Goal: Task Accomplishment & Management: Complete application form

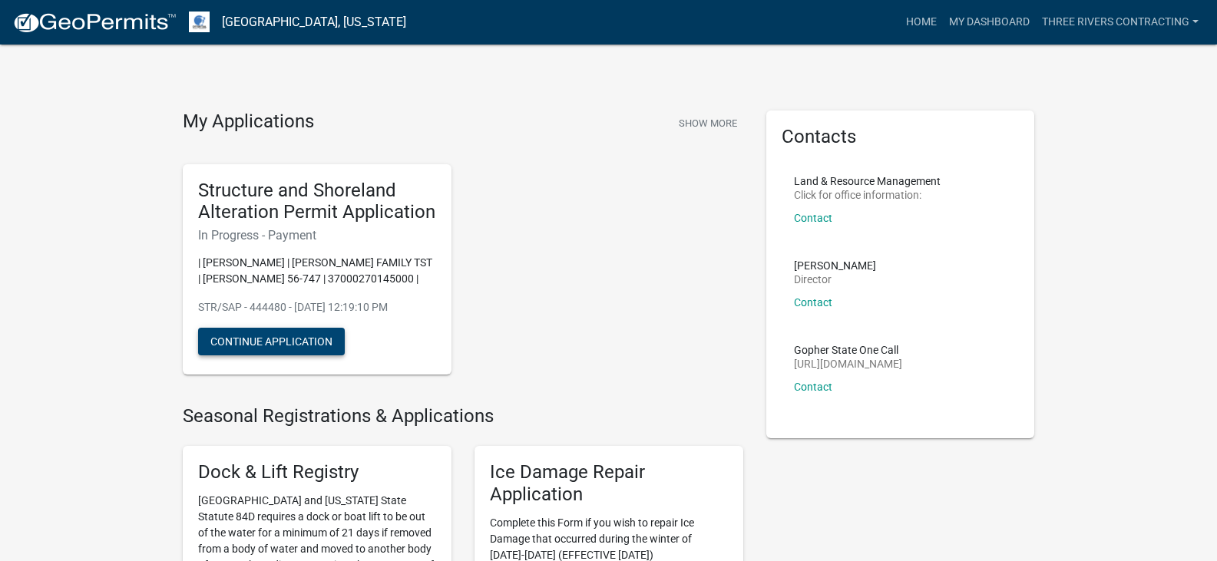
click at [301, 341] on button "Continue Application" at bounding box center [271, 342] width 147 height 28
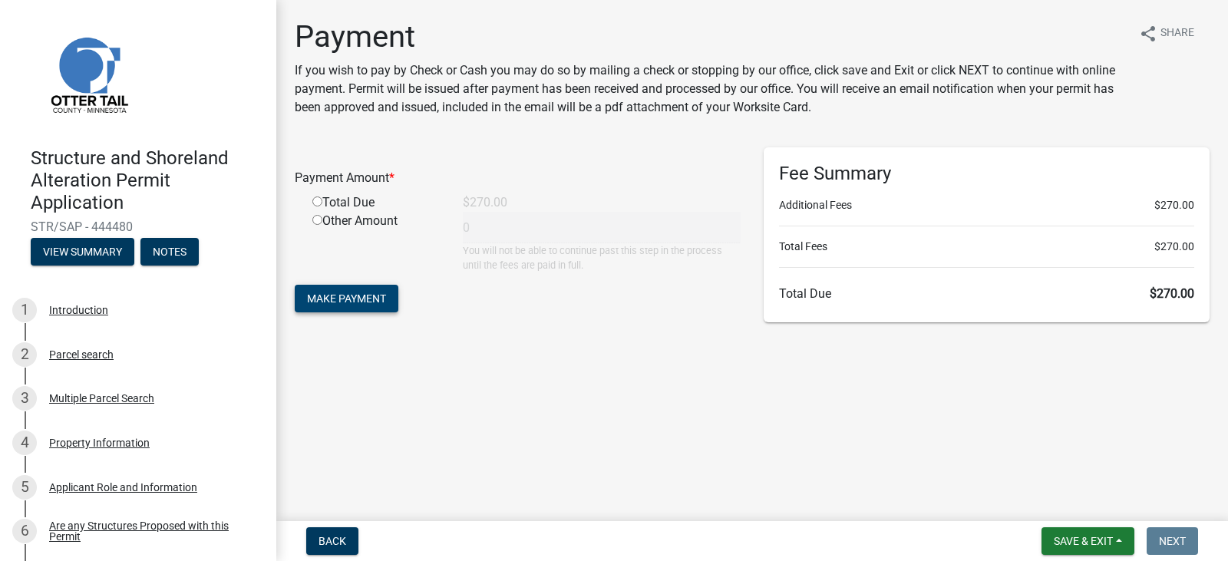
click at [347, 299] on span "Make Payment" at bounding box center [346, 298] width 79 height 12
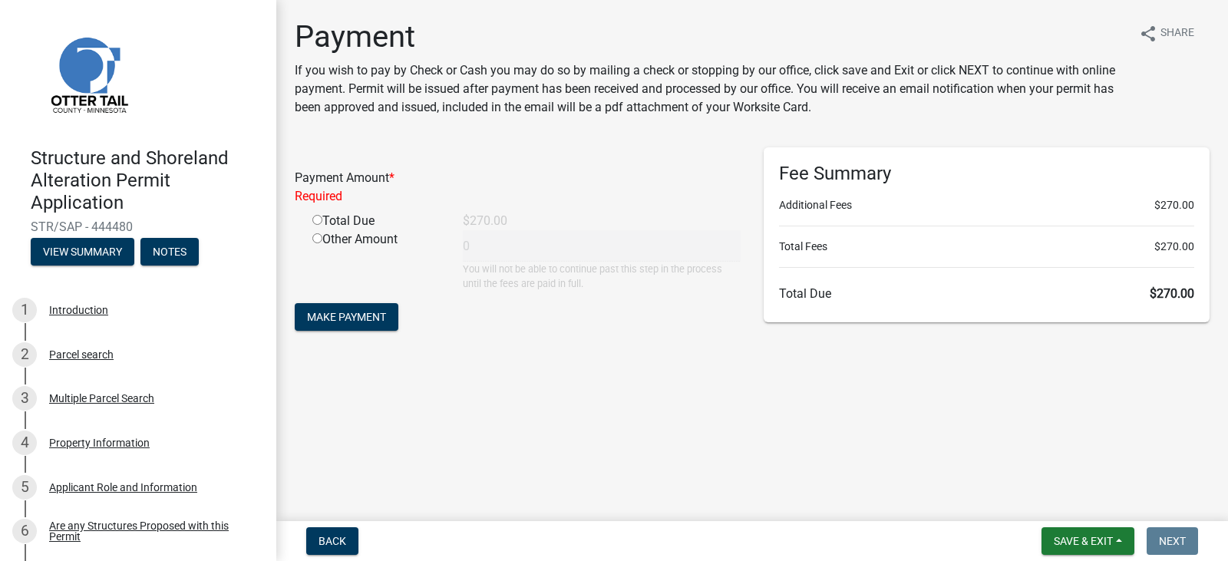
click at [317, 222] on input "radio" at bounding box center [317, 220] width 10 height 10
radio input "true"
type input "270"
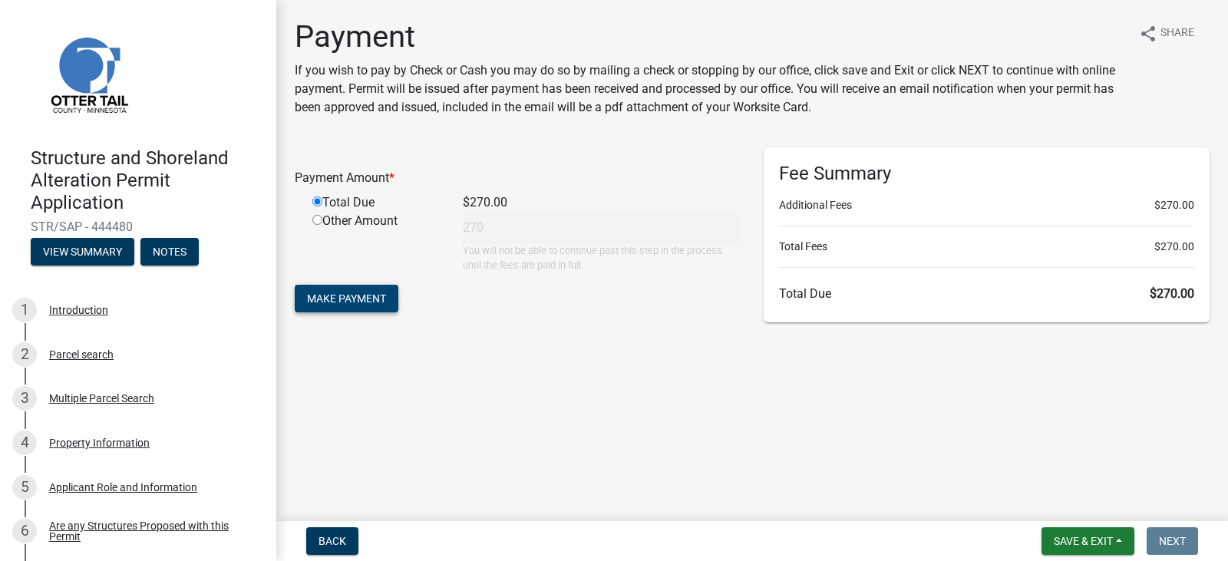
click at [342, 297] on span "Make Payment" at bounding box center [346, 298] width 79 height 12
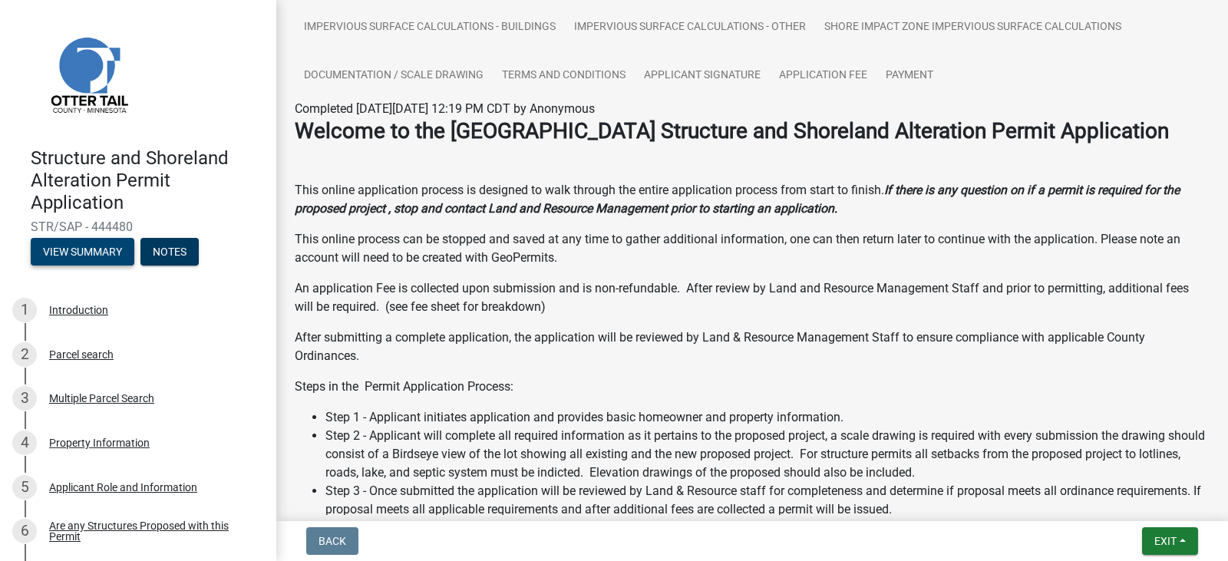
click at [93, 249] on button "View Summary" at bounding box center [83, 252] width 104 height 28
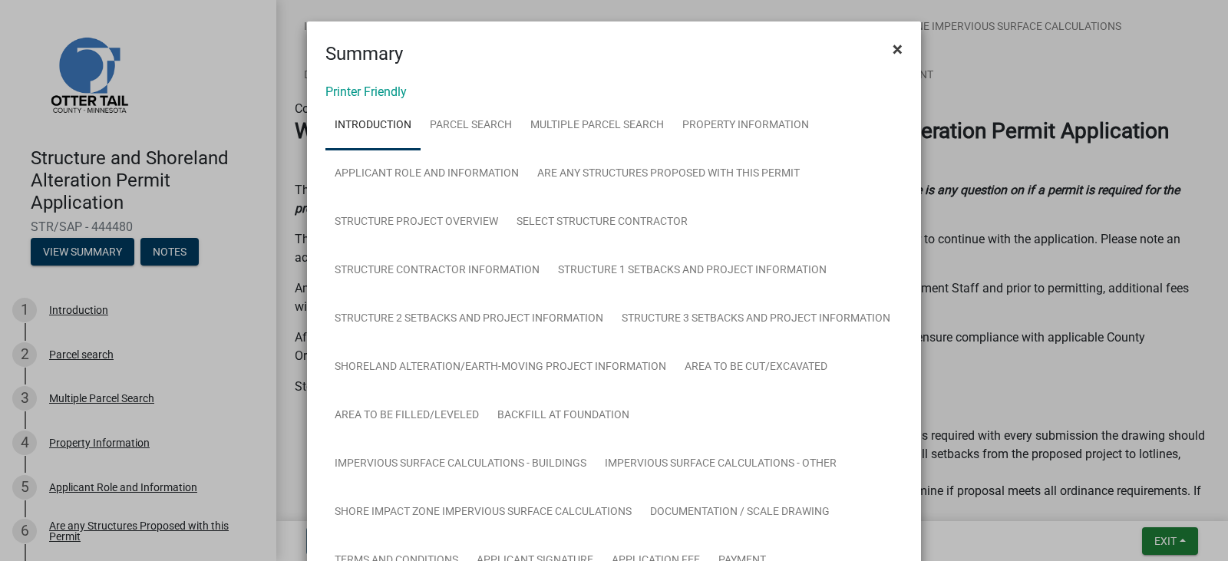
click at [884, 47] on button "×" at bounding box center [897, 49] width 35 height 43
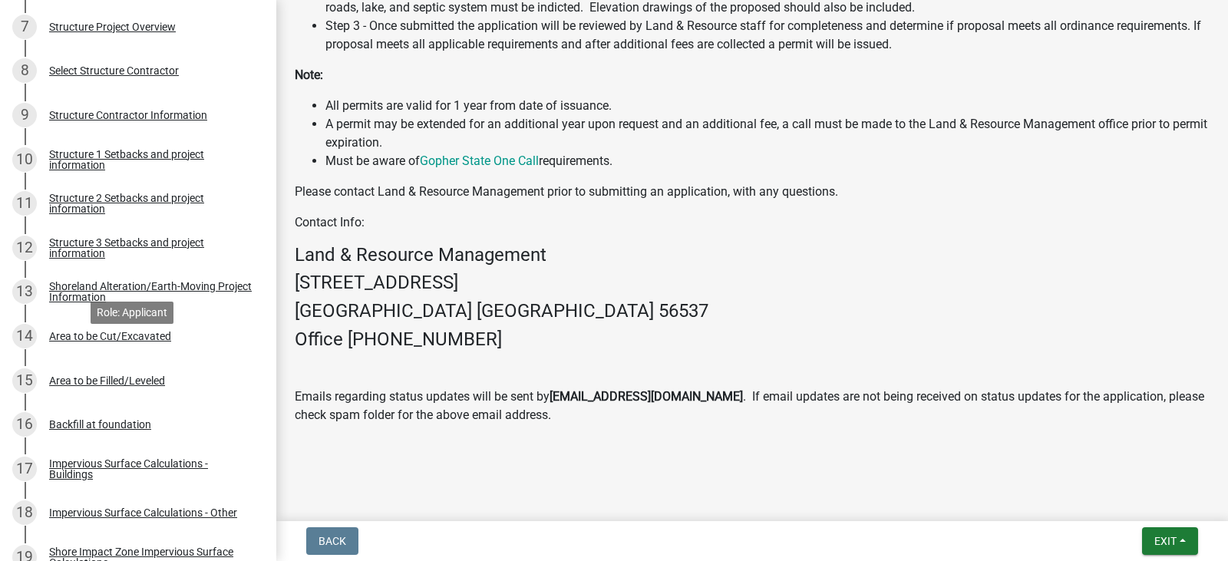
scroll to position [1054, 0]
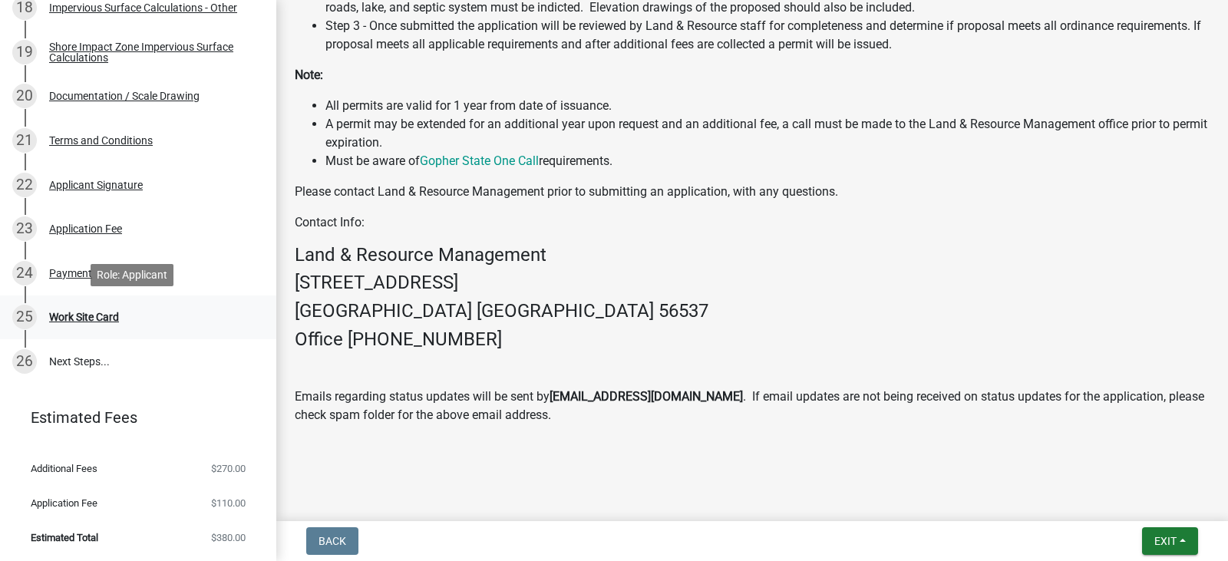
click at [84, 314] on div "Work Site Card" at bounding box center [84, 317] width 70 height 11
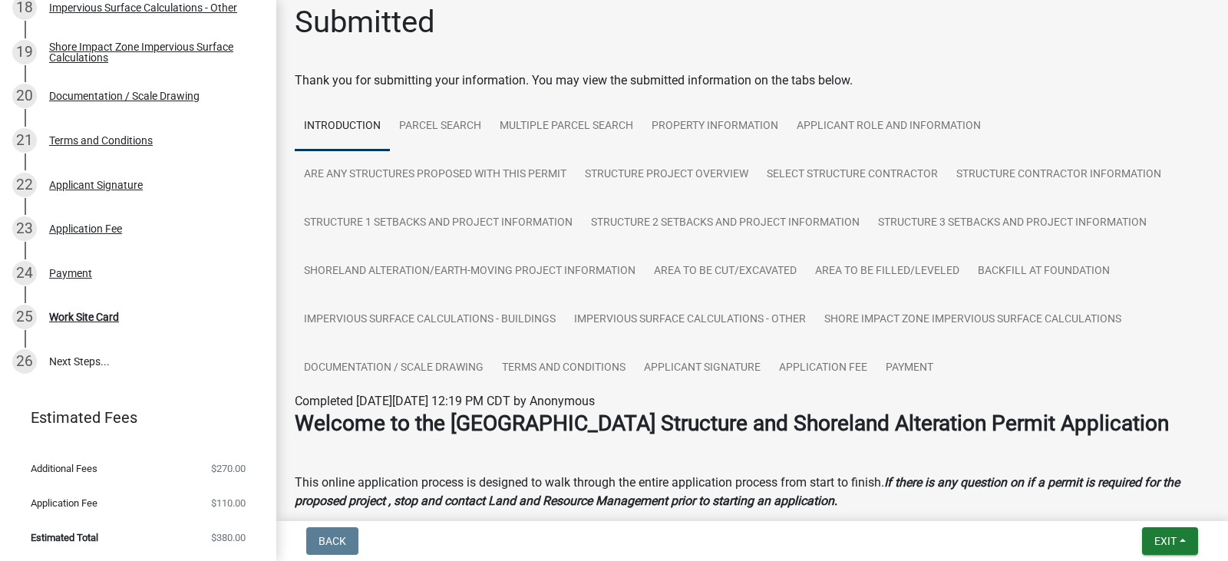
scroll to position [0, 0]
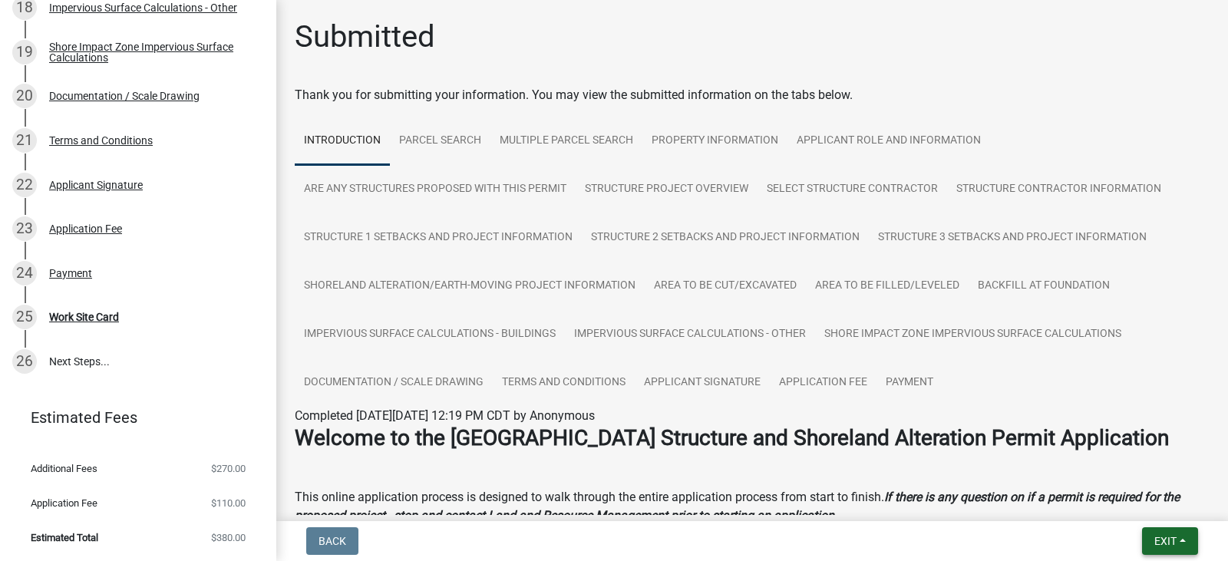
click at [1172, 540] on span "Exit" at bounding box center [1165, 541] width 22 height 12
click at [1114, 461] on button "Save" at bounding box center [1136, 464] width 123 height 37
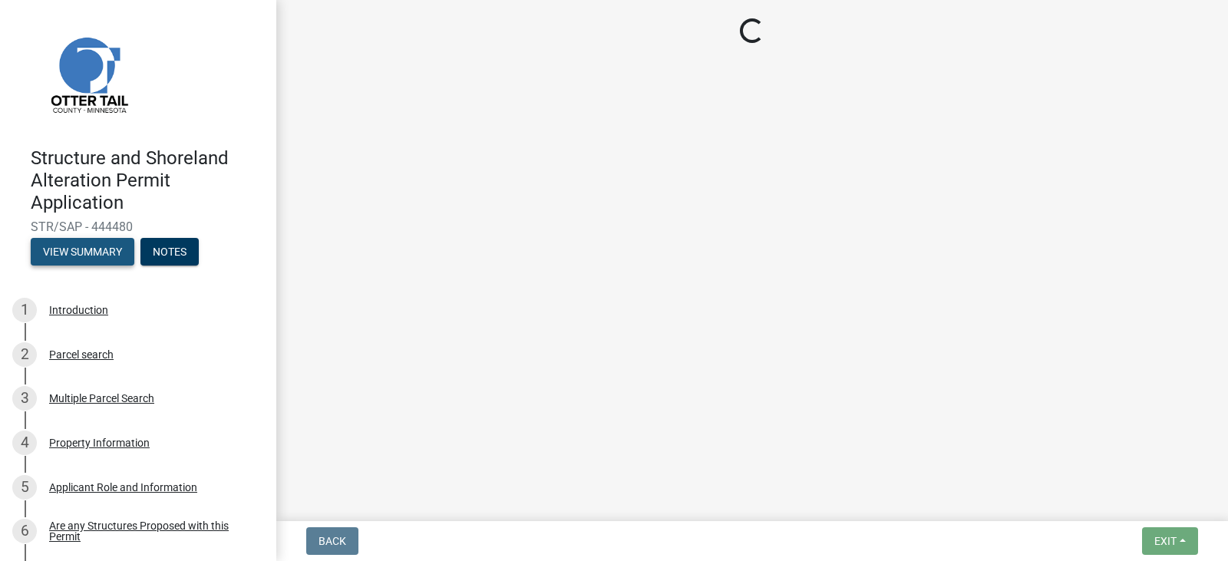
click at [89, 247] on button "View Summary" at bounding box center [83, 252] width 104 height 28
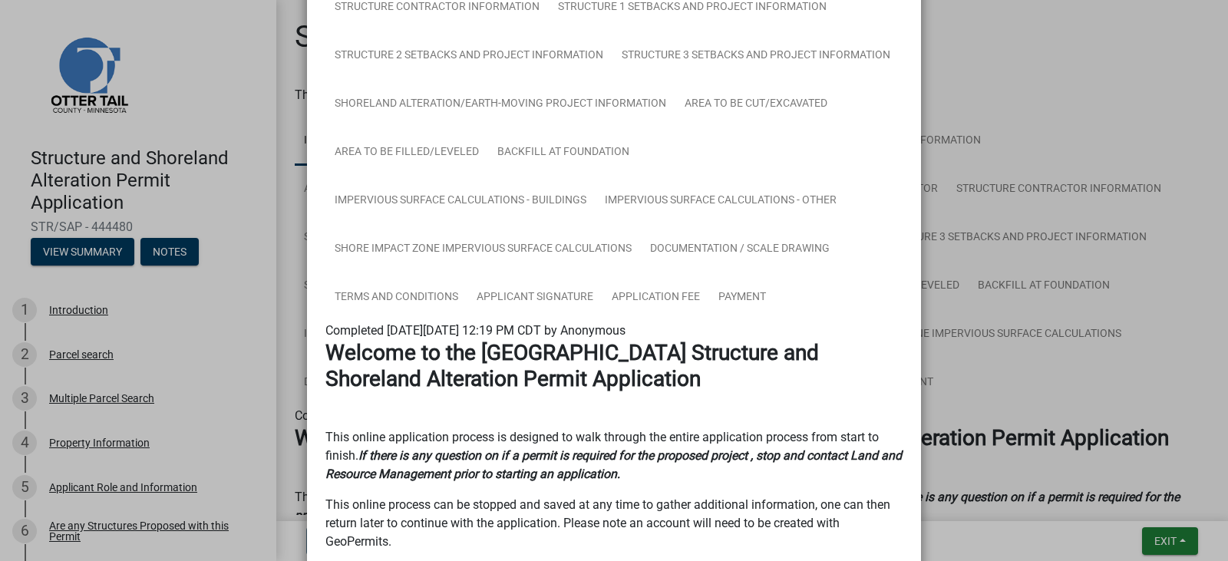
scroll to position [251, 0]
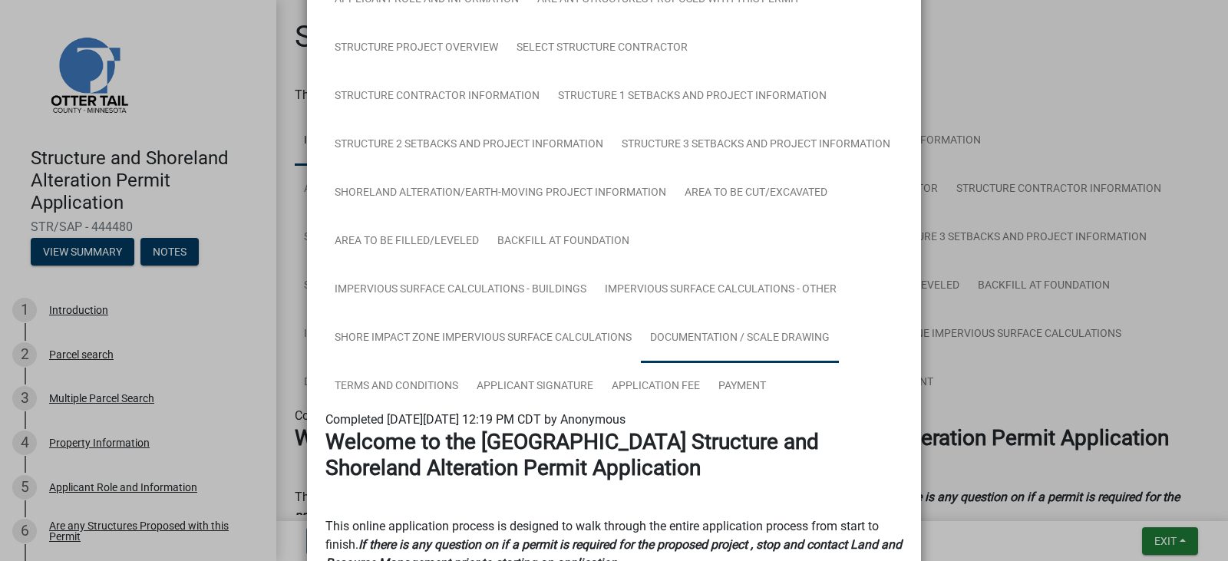
click at [766, 330] on link "Documentation / Scale Drawing" at bounding box center [740, 338] width 198 height 49
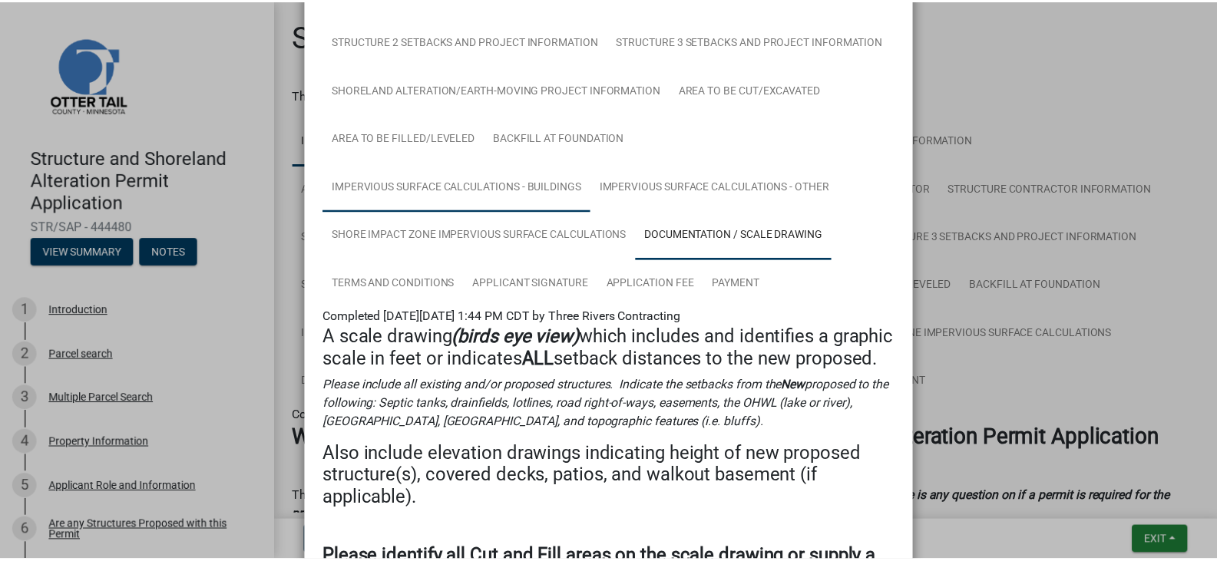
scroll to position [21, 0]
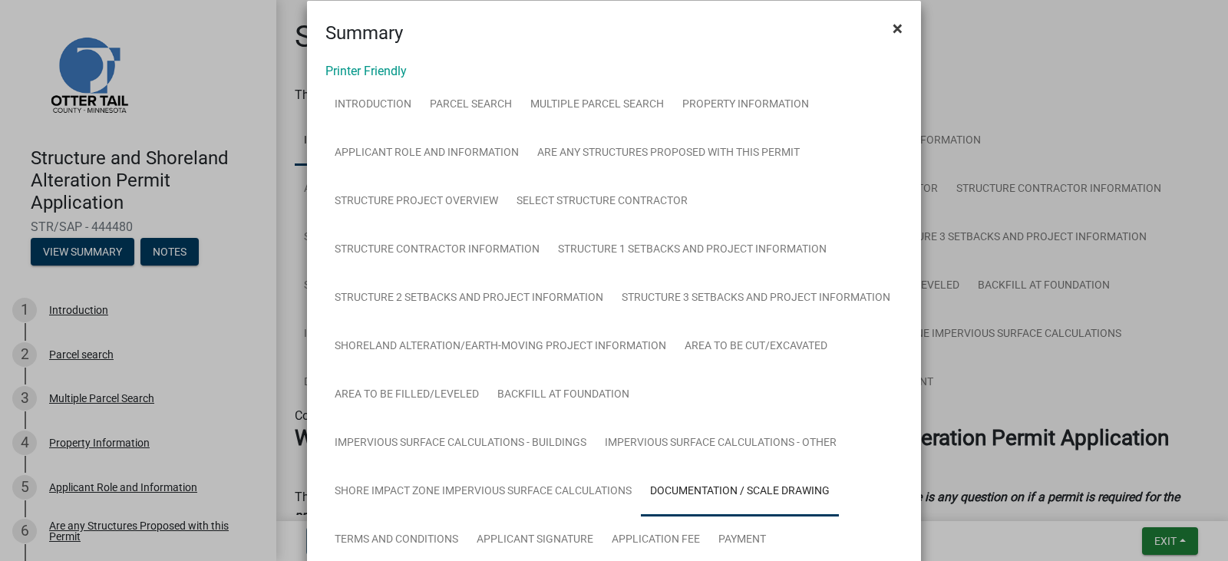
click at [886, 32] on button "×" at bounding box center [897, 28] width 35 height 43
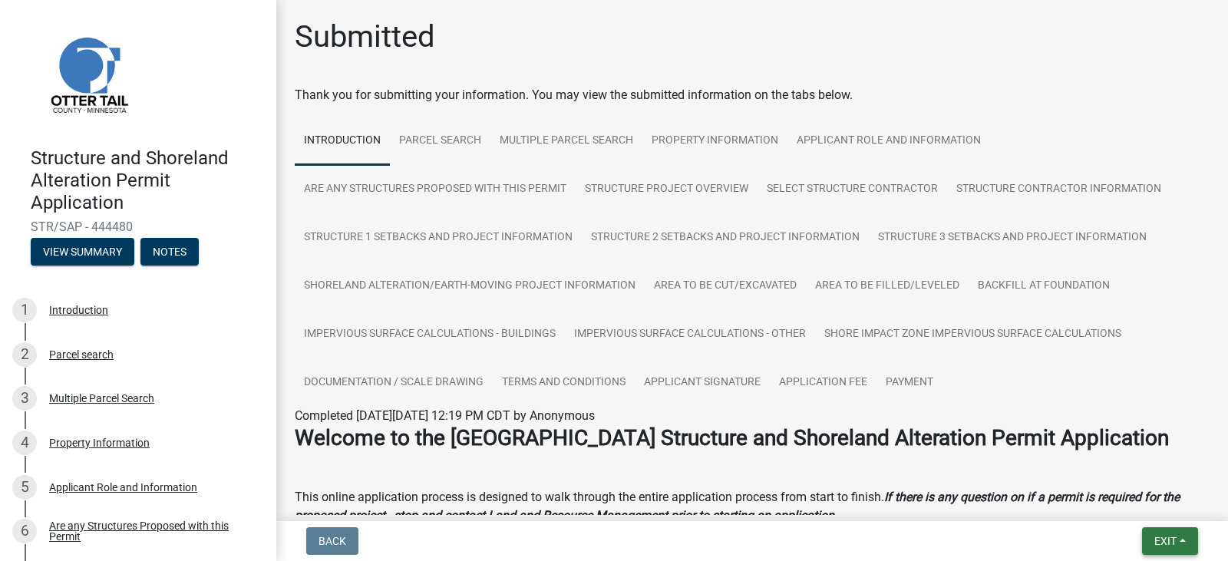
click at [1183, 544] on button "Exit" at bounding box center [1170, 541] width 56 height 28
click at [1143, 504] on button "Save & Exit" at bounding box center [1136, 501] width 123 height 37
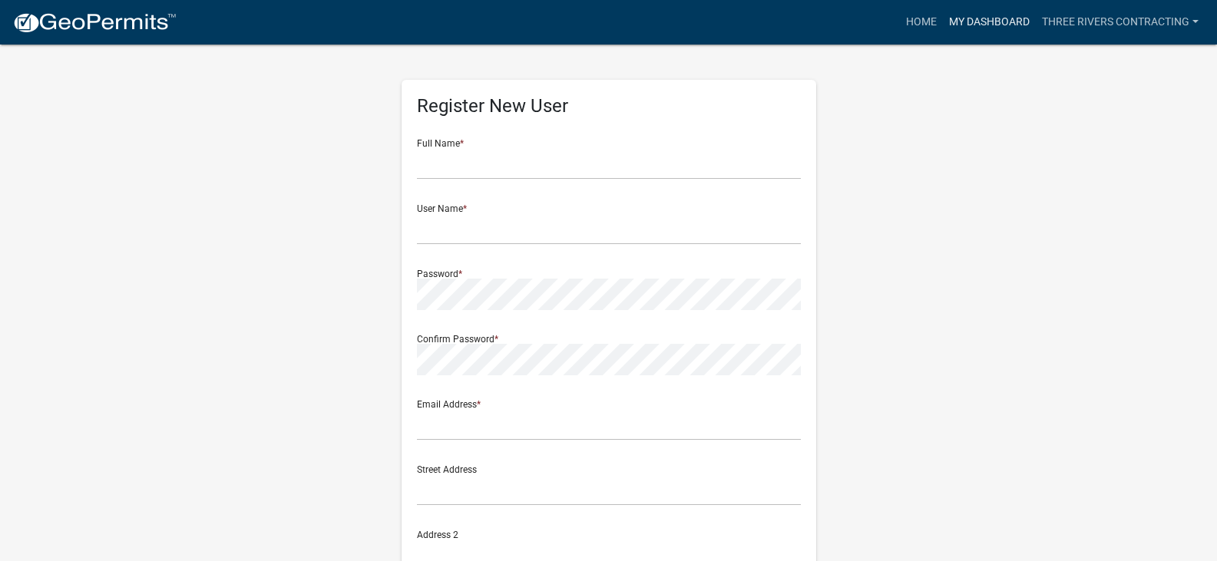
click at [960, 22] on link "My Dashboard" at bounding box center [989, 22] width 93 height 29
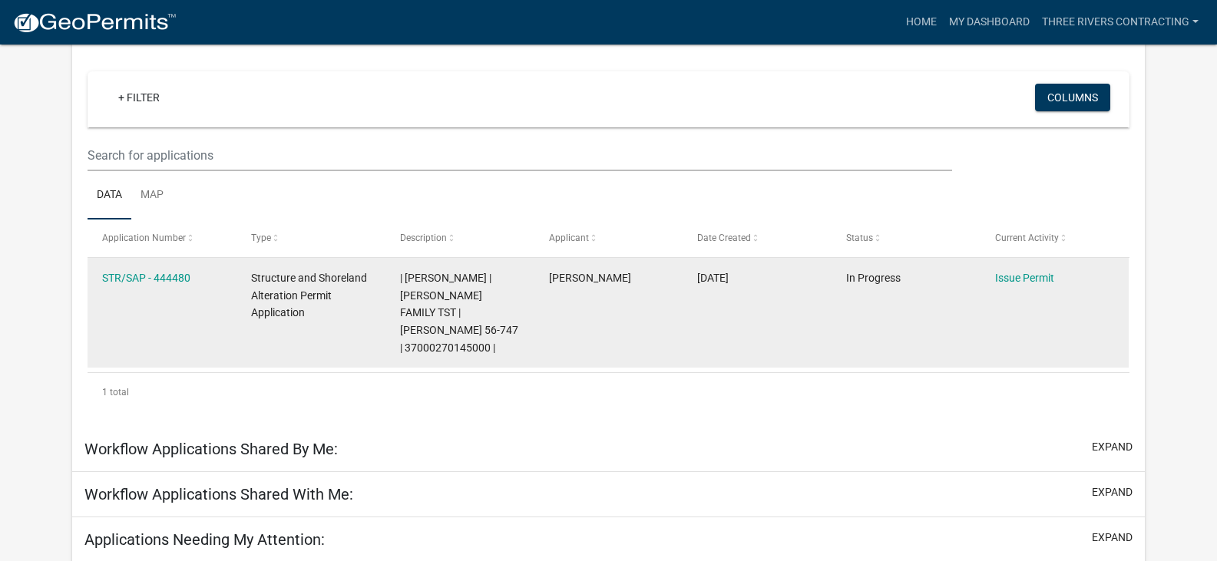
scroll to position [154, 0]
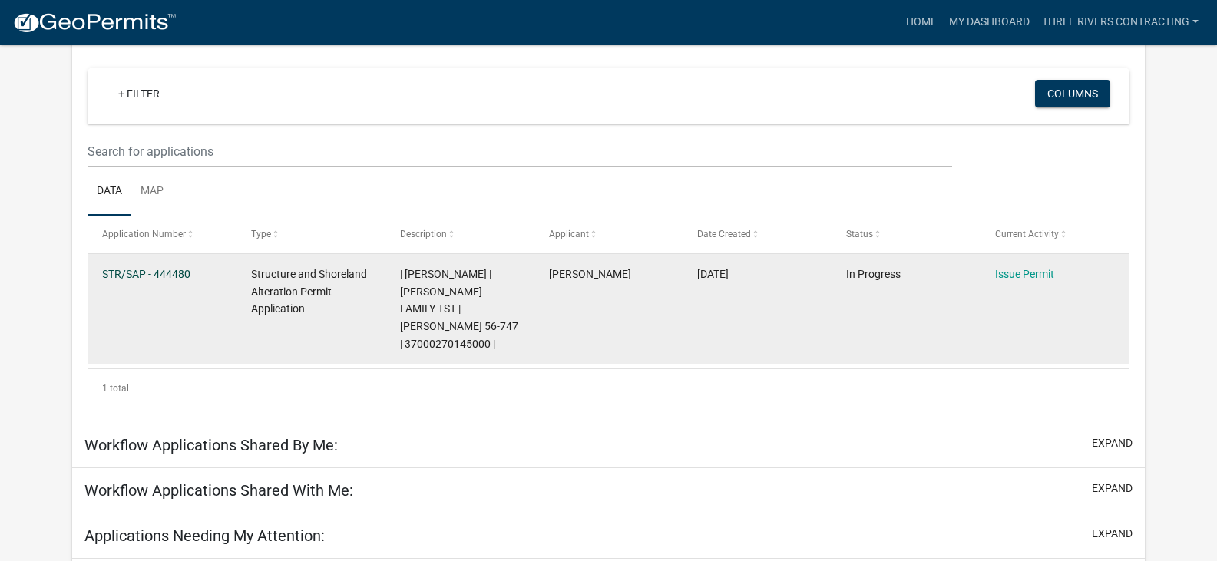
click at [167, 274] on link "STR/SAP - 444480" at bounding box center [146, 274] width 88 height 12
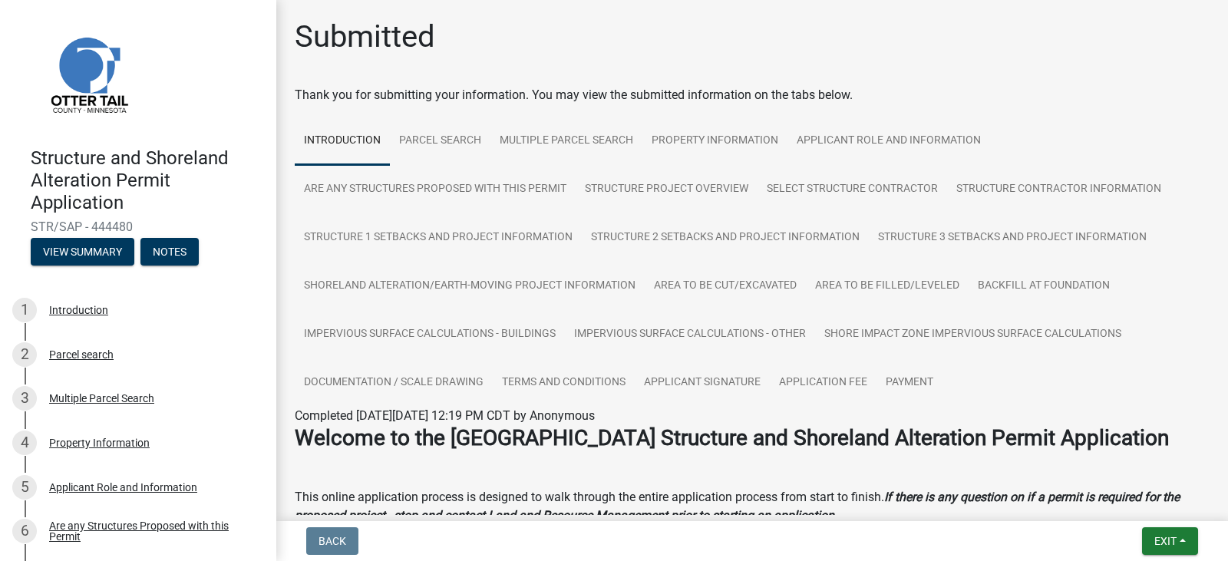
click at [1170, 525] on nav "Back Exit Save Save & Exit" at bounding box center [752, 541] width 952 height 40
click at [1174, 533] on button "Exit" at bounding box center [1170, 541] width 56 height 28
click at [1157, 505] on button "Save & Exit" at bounding box center [1136, 501] width 123 height 37
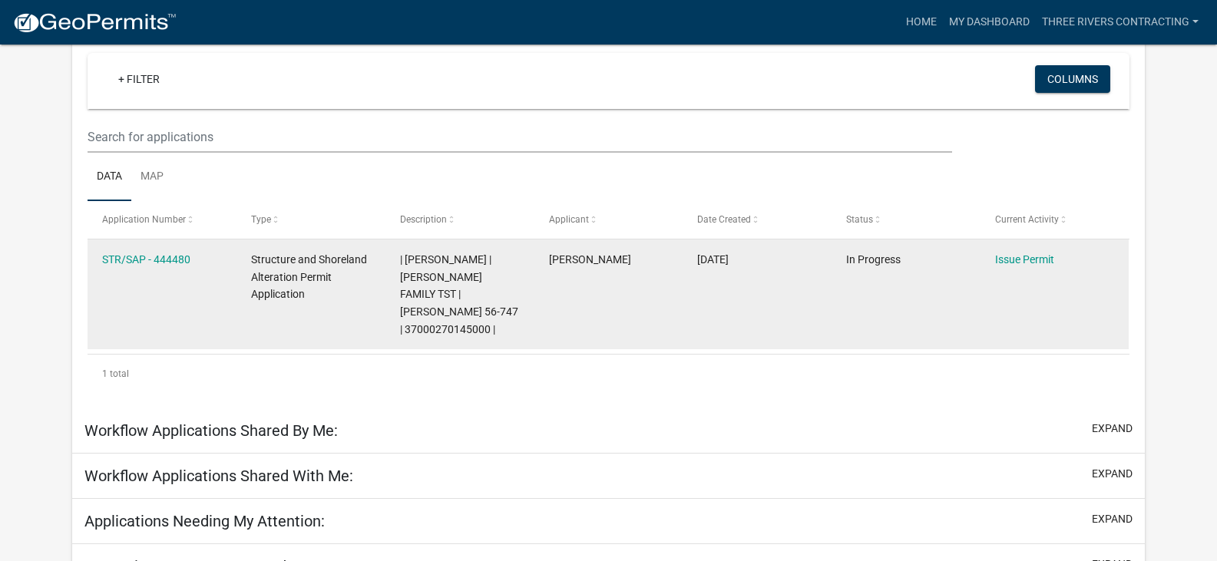
scroll to position [179, 0]
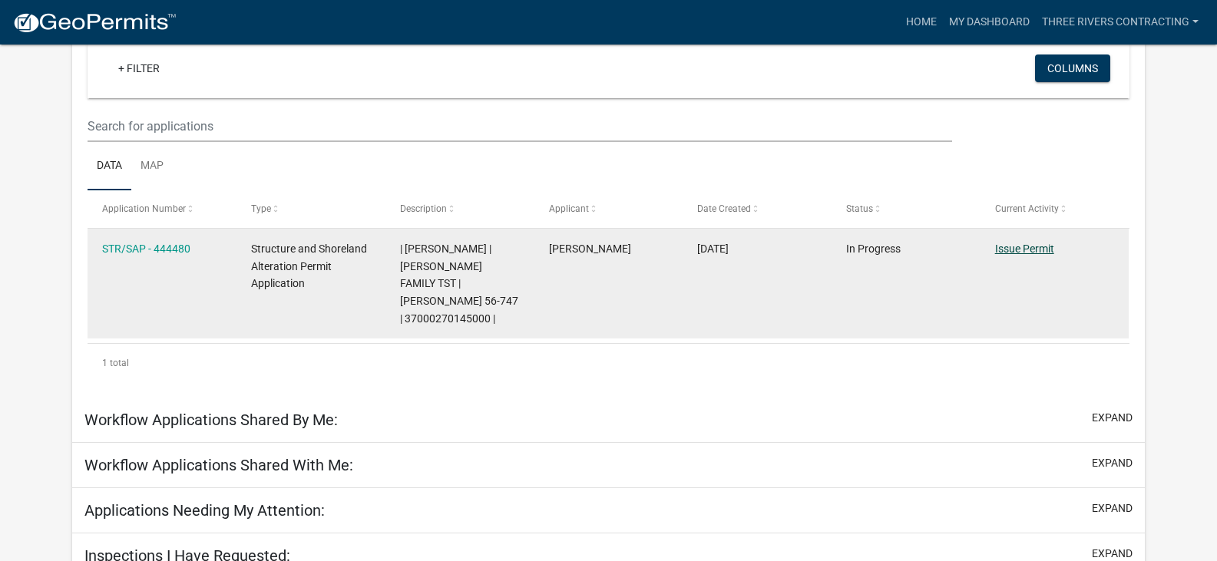
click at [1010, 244] on link "Issue Permit" at bounding box center [1024, 249] width 59 height 12
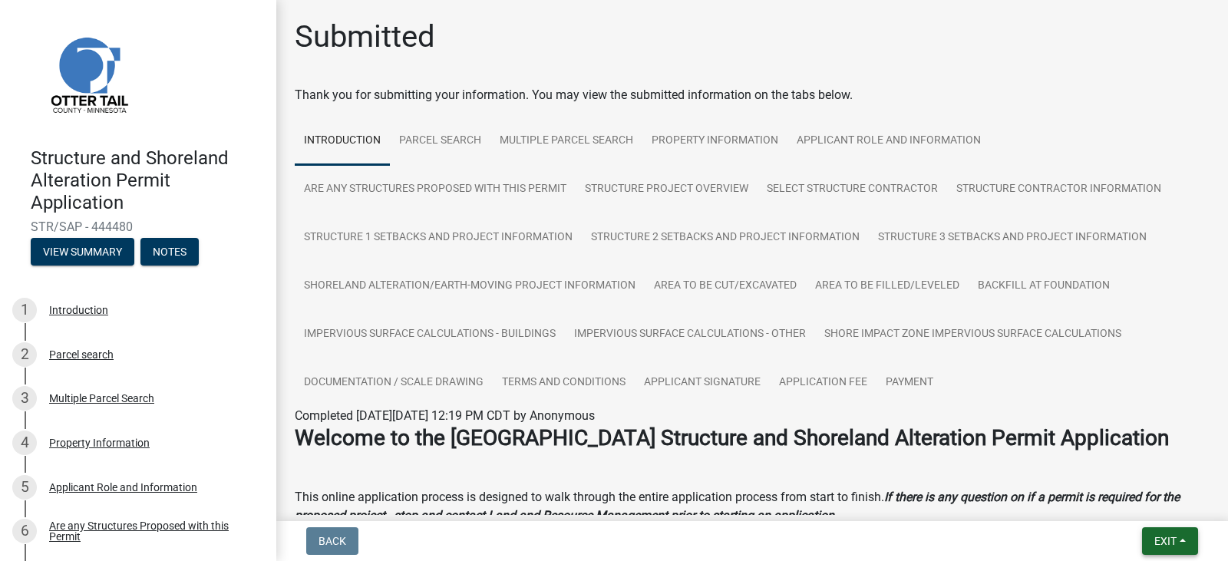
click at [1164, 540] on span "Exit" at bounding box center [1165, 541] width 22 height 12
